Goal: Information Seeking & Learning: Learn about a topic

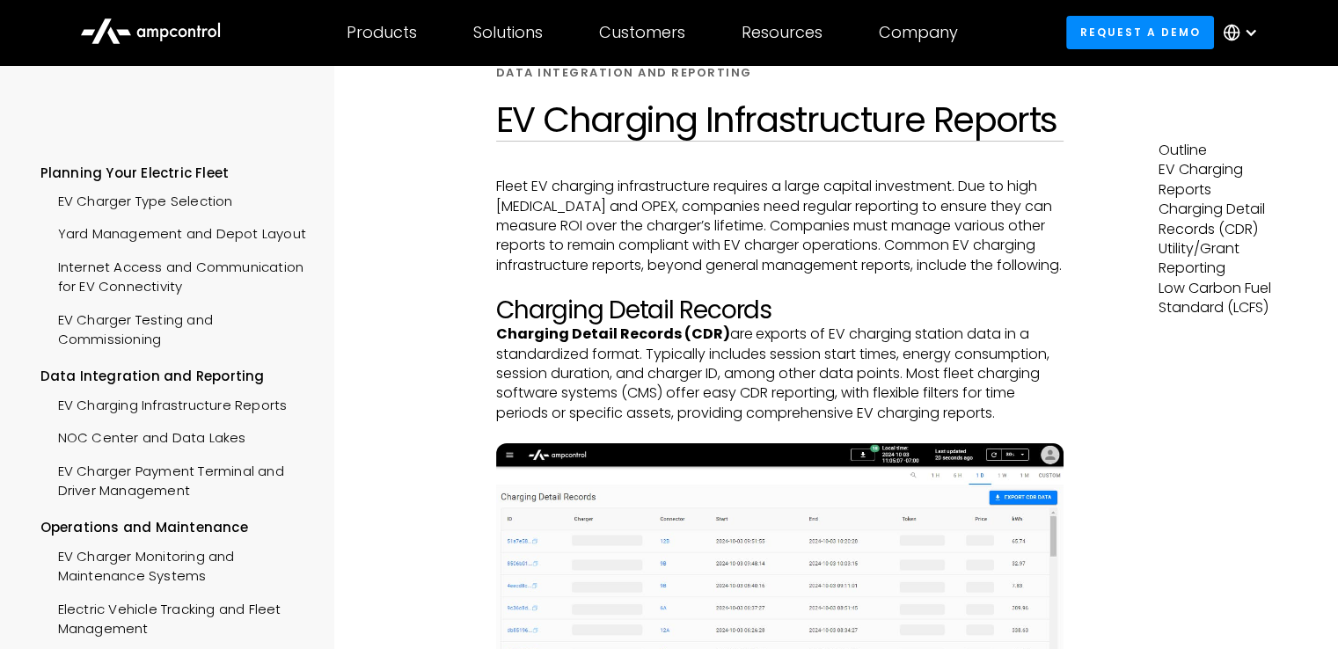
scroll to position [88, 0]
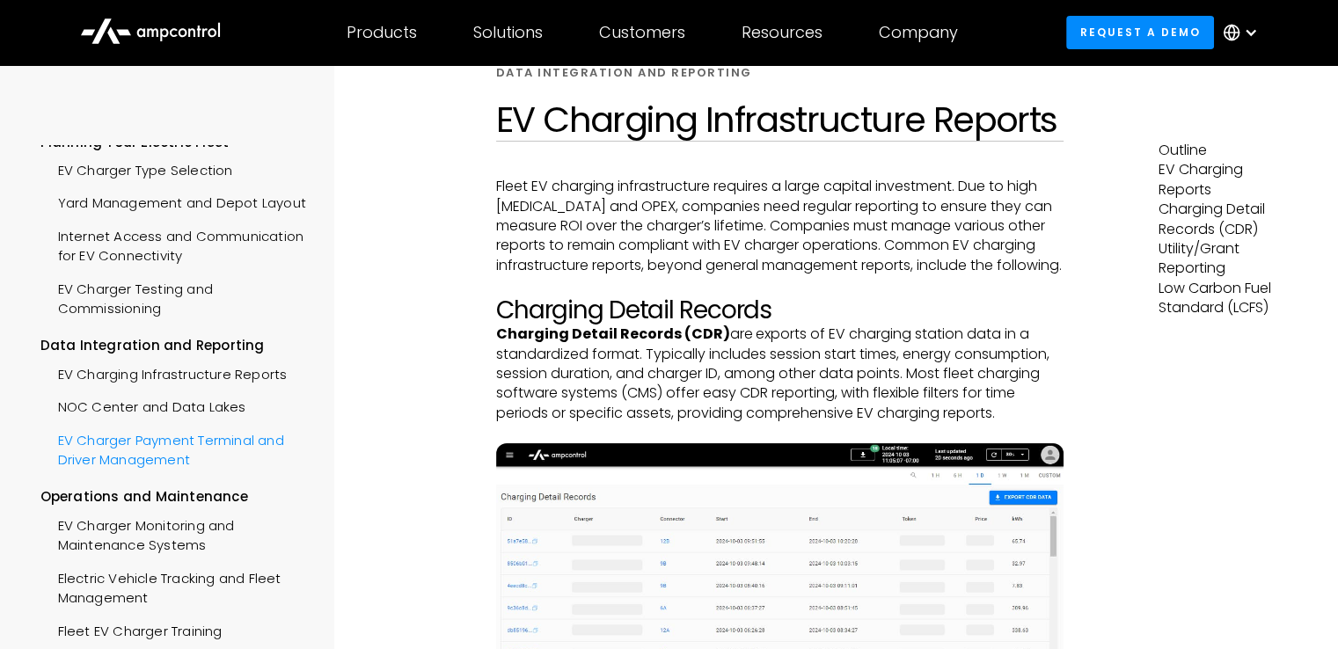
click at [218, 475] on div "EV Charger Payment Terminal and Driver Management" at bounding box center [173, 448] width 267 height 53
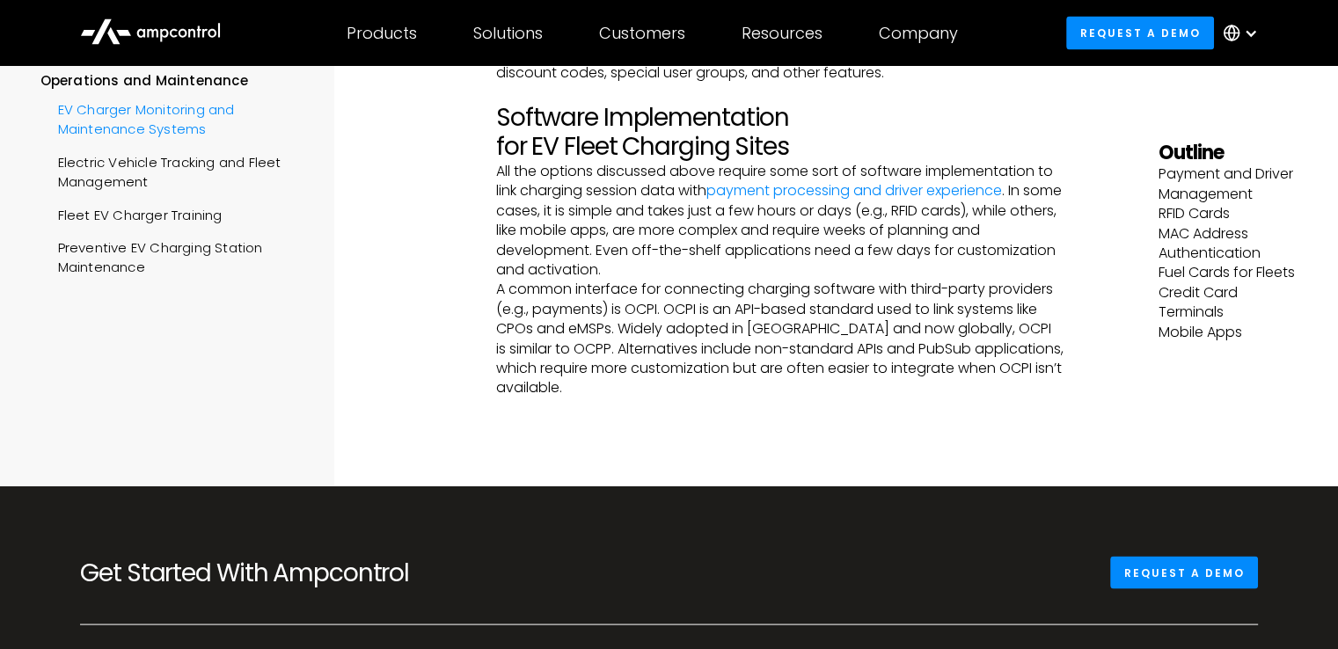
scroll to position [320, 0]
click at [169, 144] on div "EV Charger Monitoring and Maintenance Systems" at bounding box center [173, 117] width 267 height 53
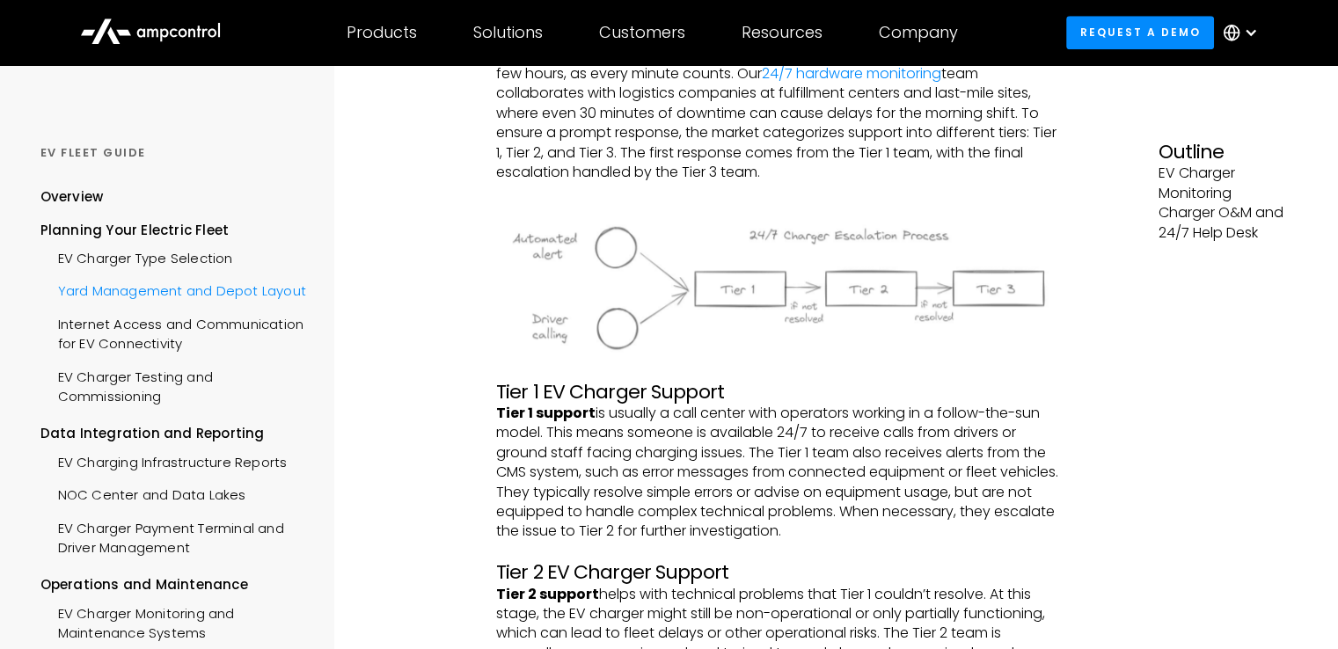
scroll to position [1495, 0]
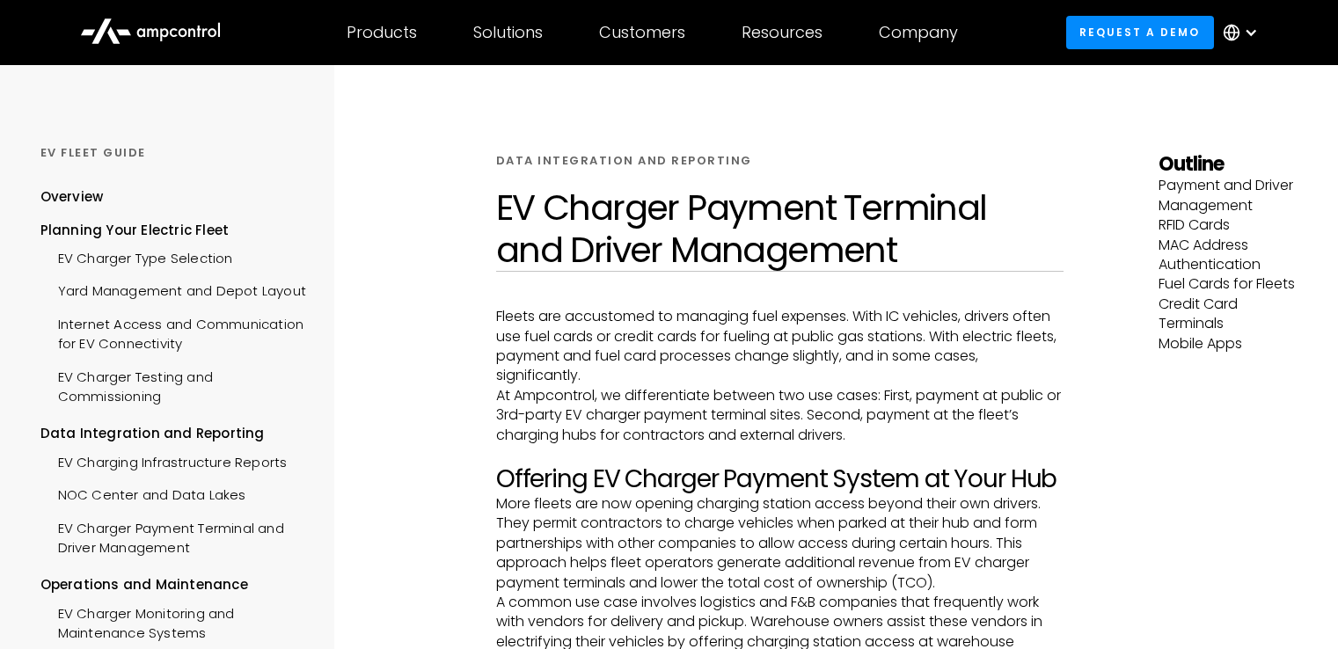
scroll to position [3342, 0]
